Goal: Use online tool/utility: Use online tool/utility

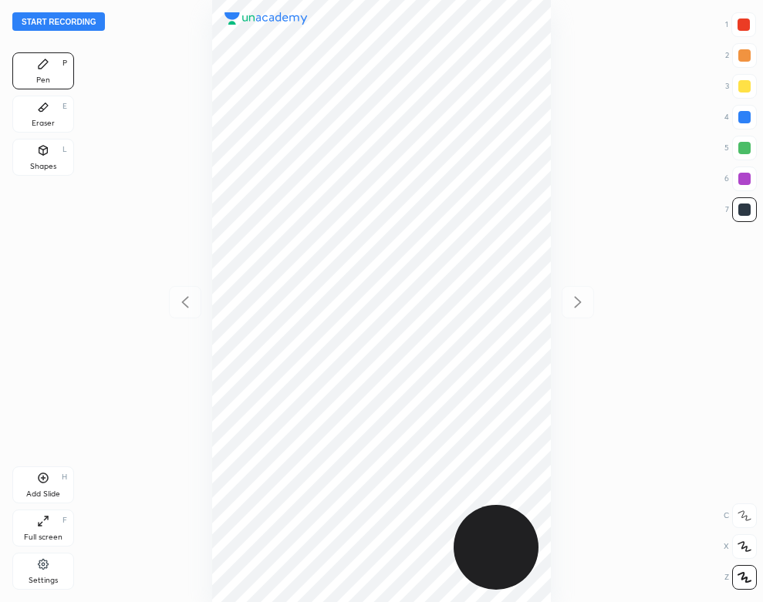
scroll to position [602, 516]
click at [118, 122] on div "Start recording 1 2 3 4 5 6 7 R O A L C X Z Erase all C X Z Pen P Eraser E Shap…" at bounding box center [381, 301] width 763 height 602
click at [83, 26] on button "Start recording" at bounding box center [58, 21] width 93 height 19
click at [56, 102] on div "Eraser E" at bounding box center [43, 114] width 62 height 37
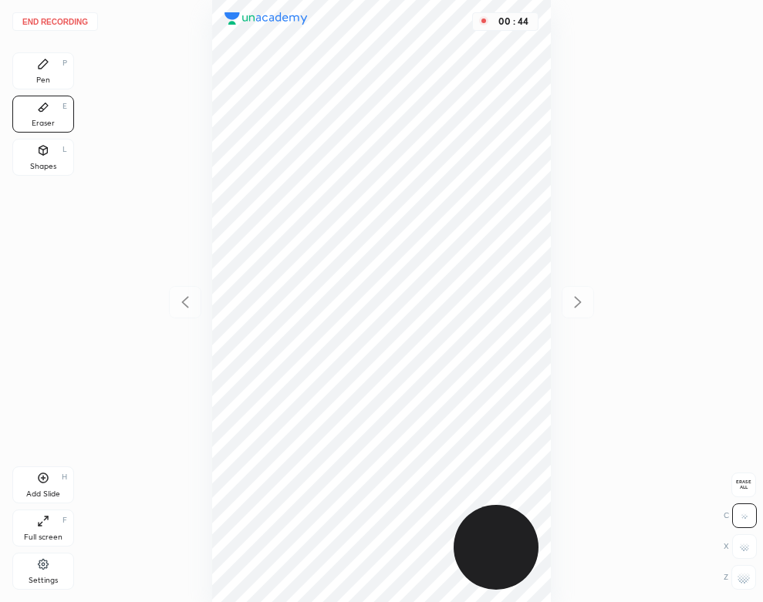
click at [46, 86] on div "Pen P" at bounding box center [43, 70] width 62 height 37
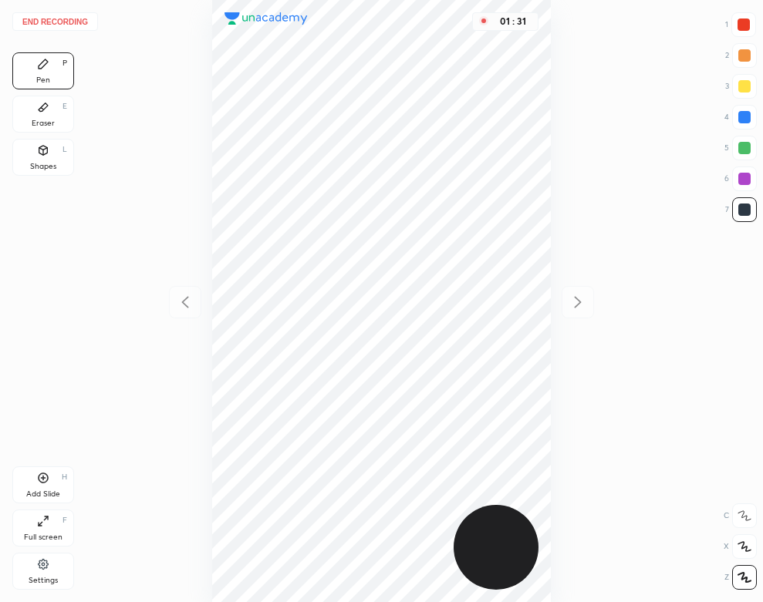
click at [44, 483] on icon at bounding box center [44, 479] width 10 height 10
click at [28, 146] on div "Shapes L" at bounding box center [43, 157] width 62 height 37
click at [51, 79] on div "Pen P" at bounding box center [43, 70] width 62 height 37
click at [82, 20] on button "End recording" at bounding box center [55, 21] width 86 height 19
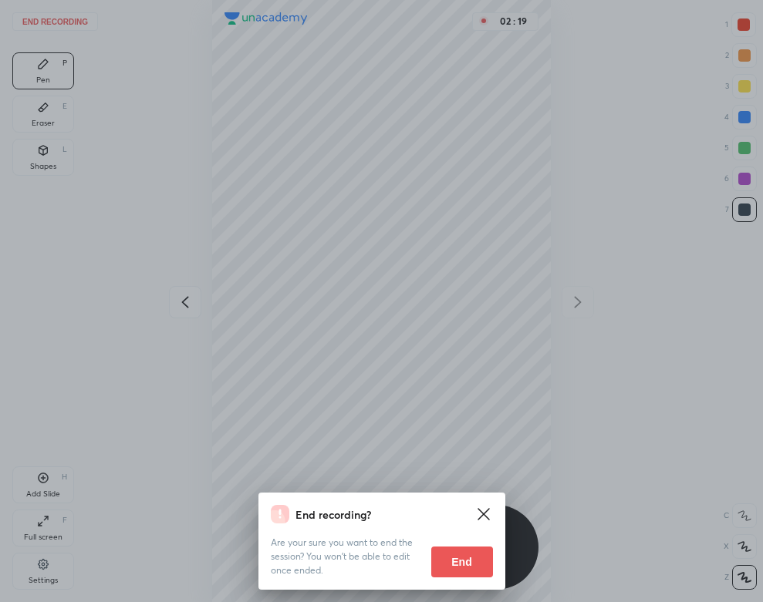
click at [467, 558] on button "End" at bounding box center [462, 562] width 62 height 31
